Goal: Navigation & Orientation: Find specific page/section

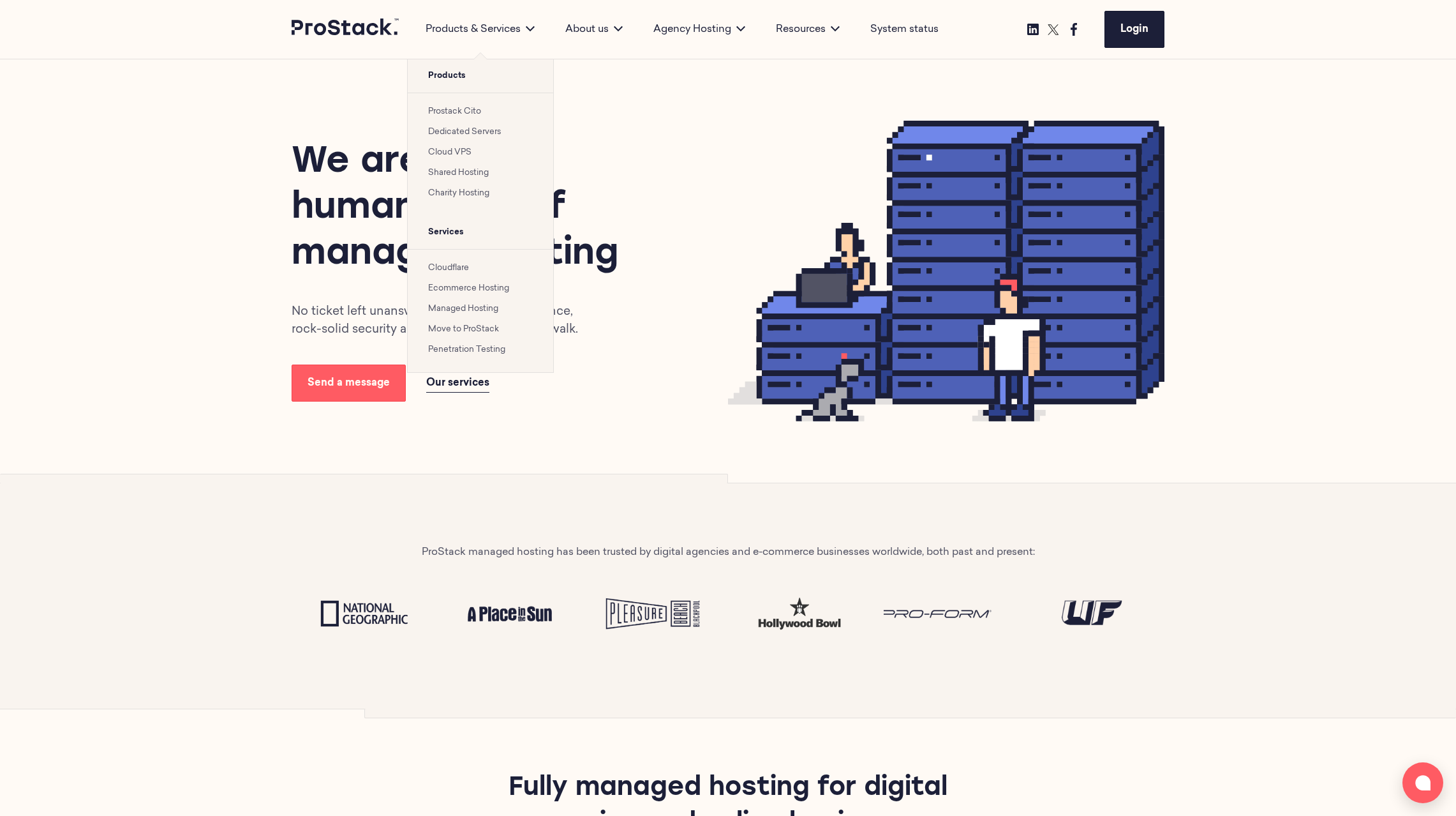
click at [456, 108] on link "Prostack Cito" at bounding box center [455, 111] width 53 height 8
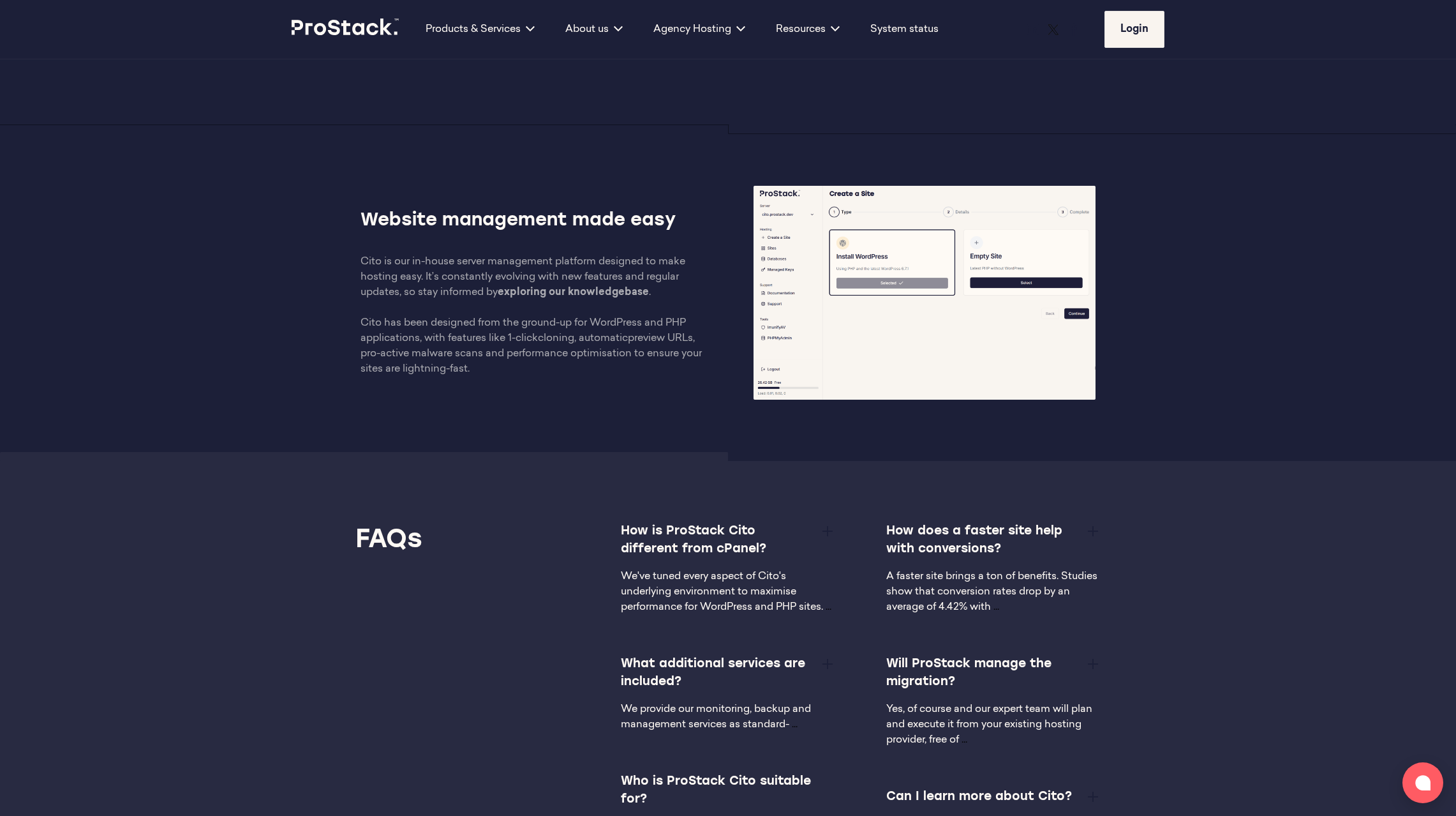
scroll to position [2338, 0]
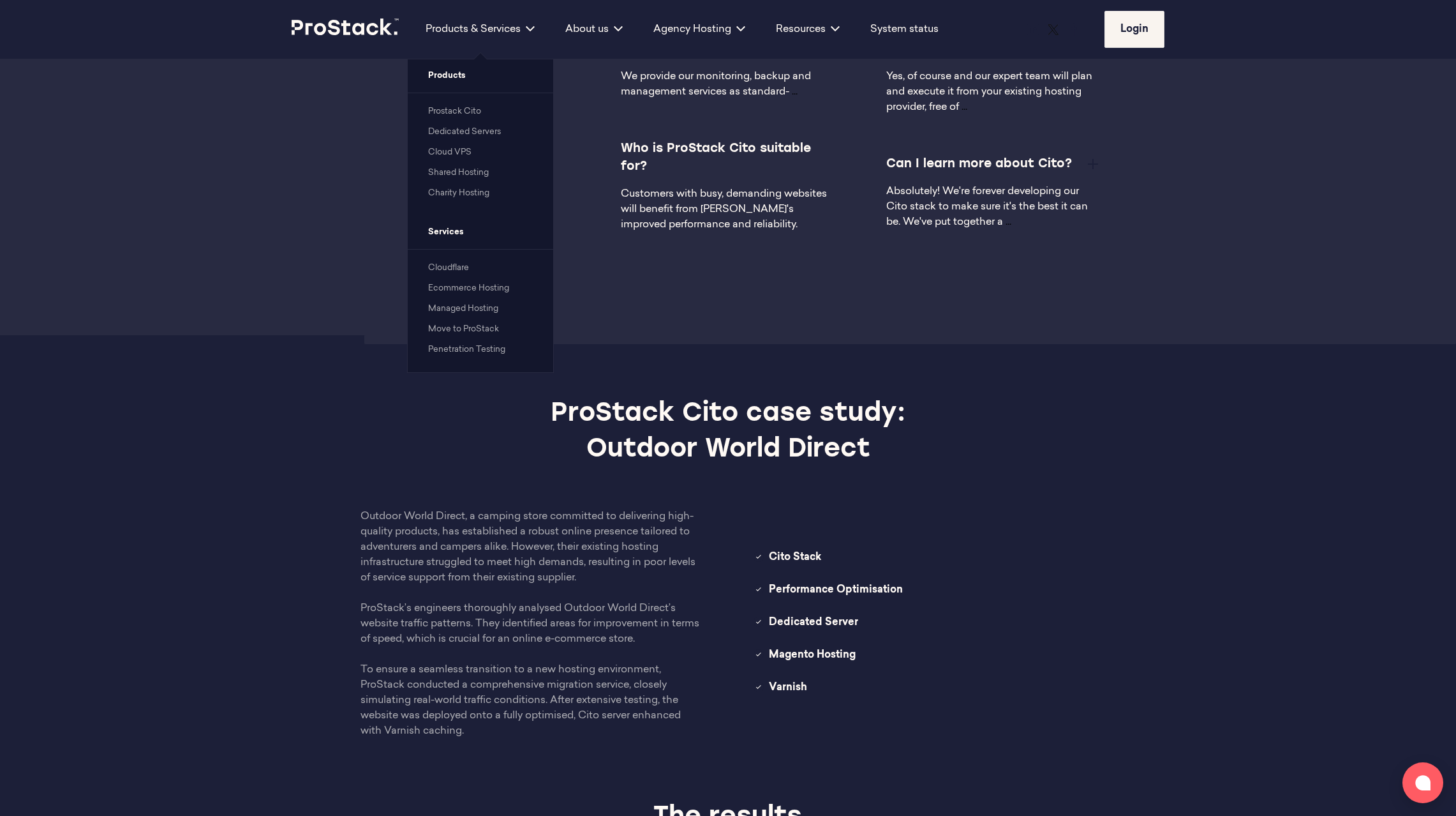
click at [465, 134] on link "Dedicated Servers" at bounding box center [464, 132] width 72 height 8
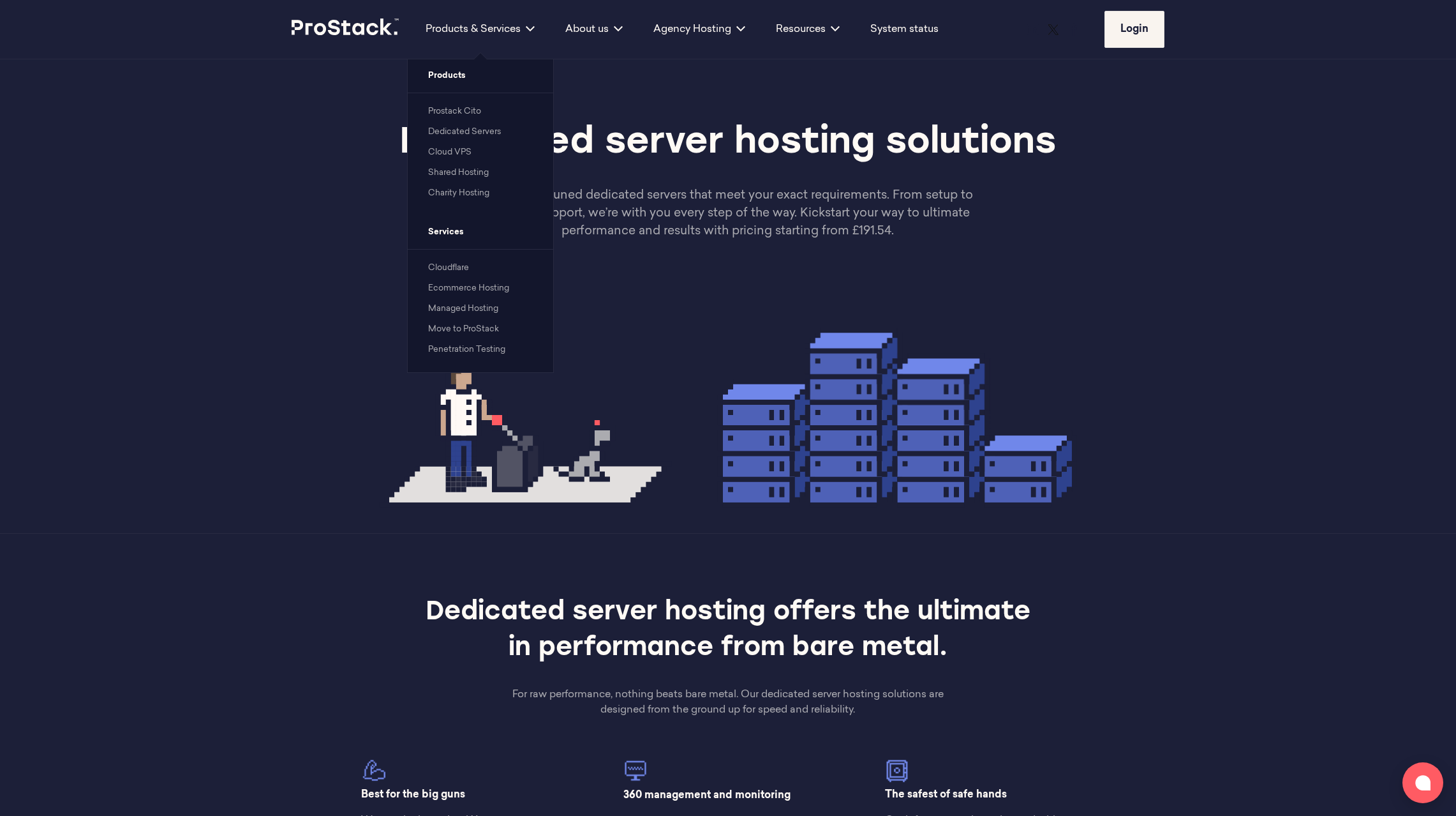
click at [456, 112] on link "Prostack Cito" at bounding box center [455, 111] width 53 height 8
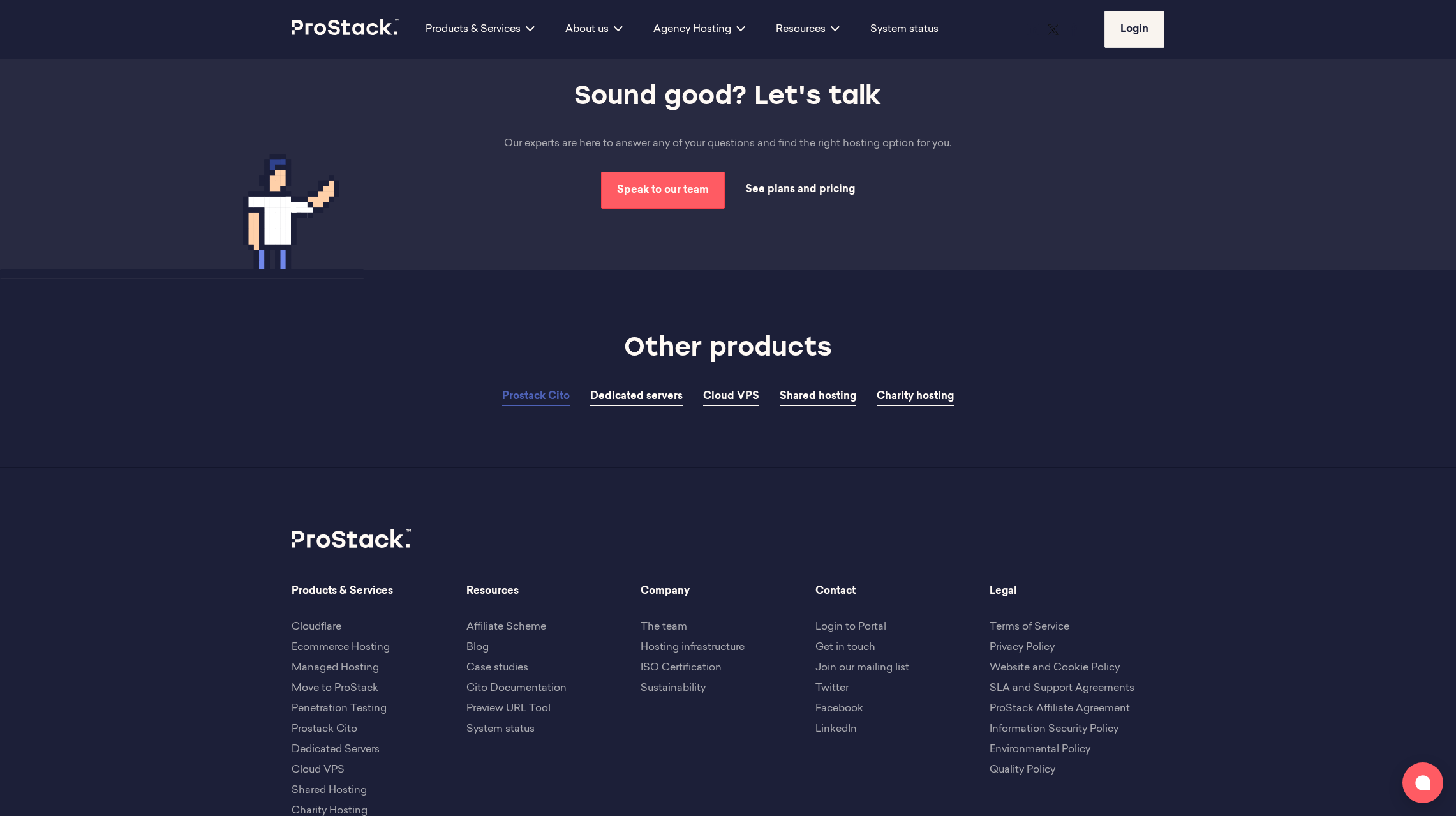
scroll to position [4069, 0]
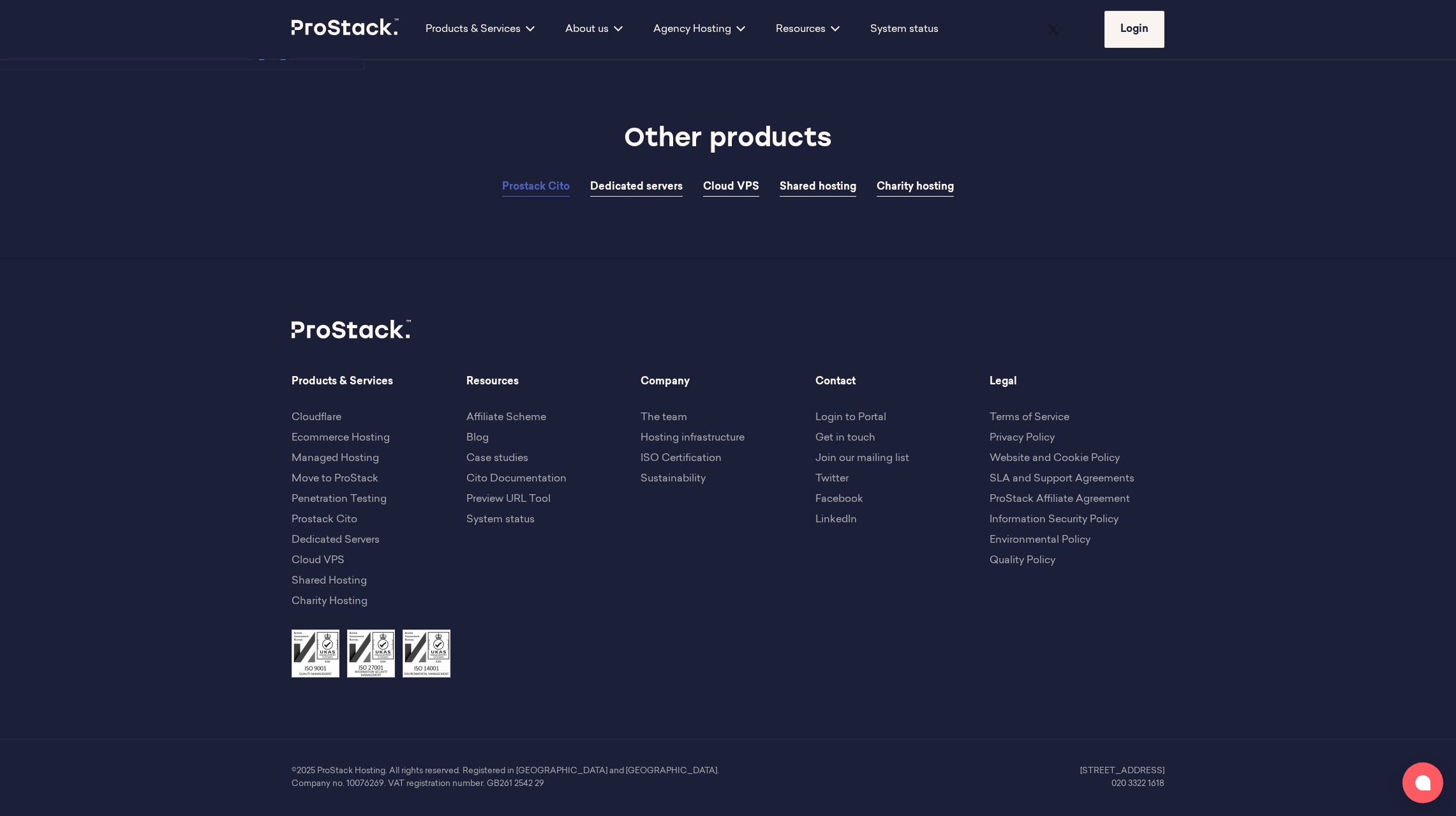
click at [655, 197] on link "Dedicated servers" at bounding box center [636, 188] width 92 height 19
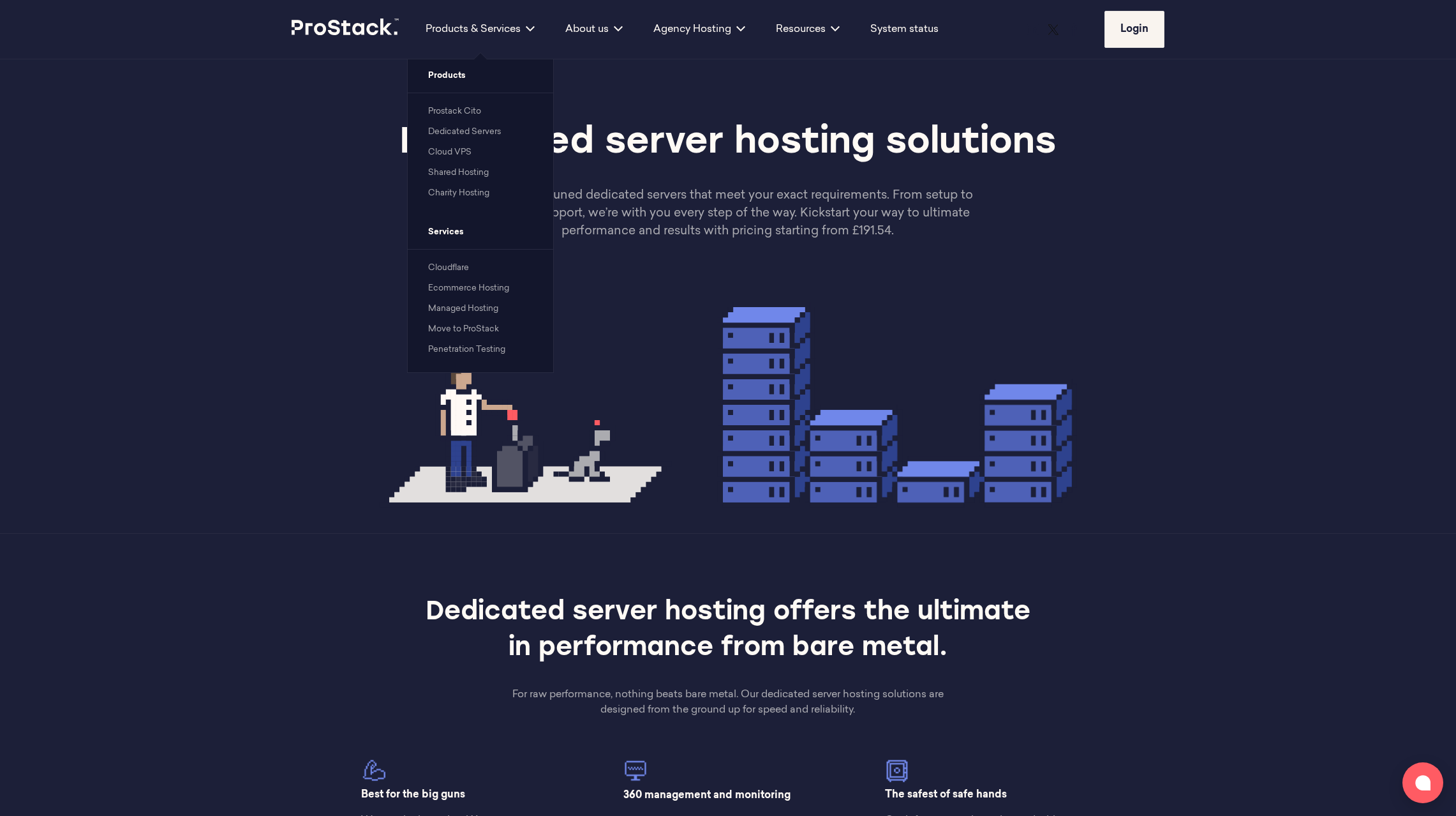
click at [467, 114] on link "Prostack Cito" at bounding box center [455, 111] width 53 height 8
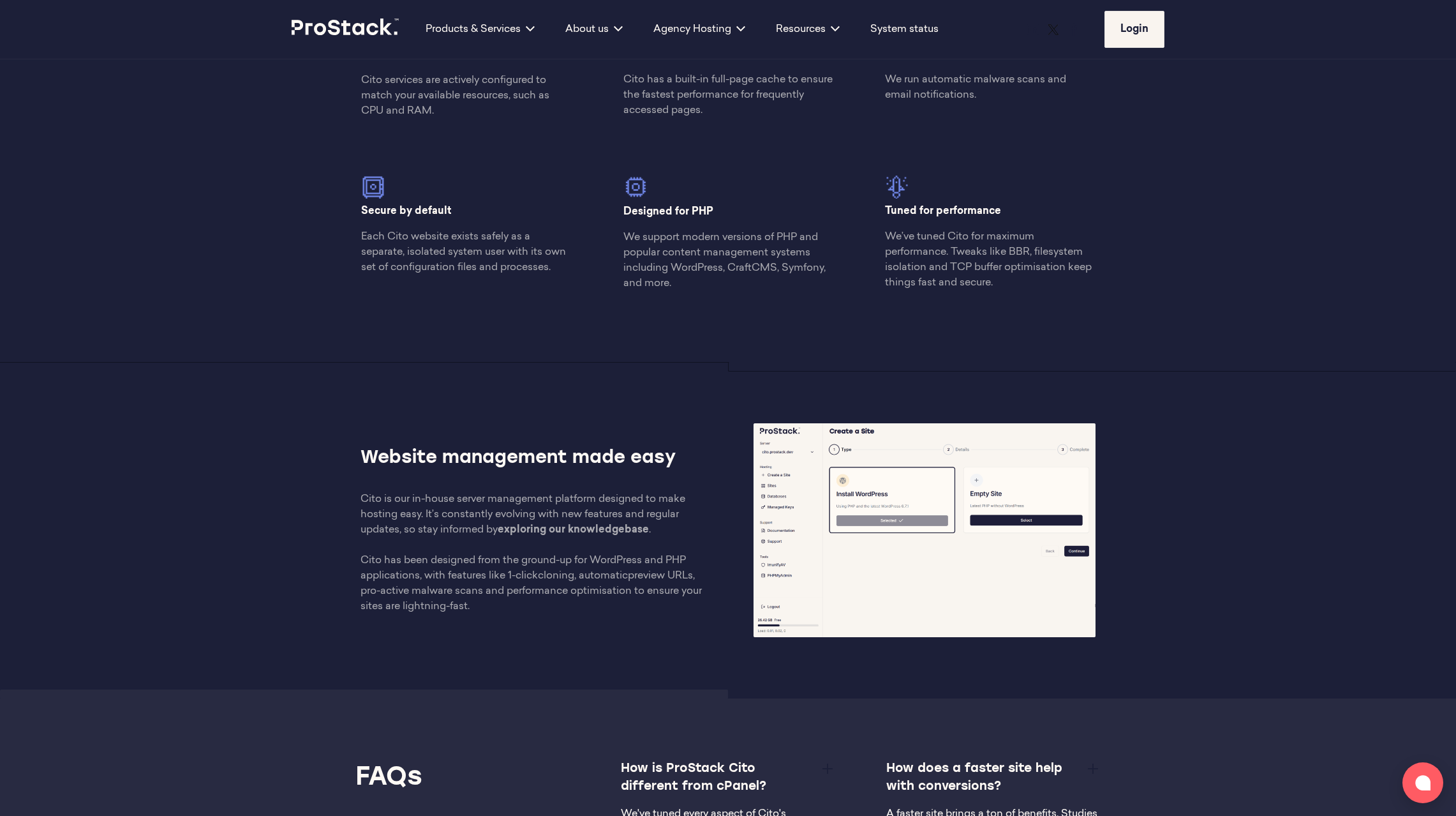
scroll to position [1725, 0]
